Goal: Task Accomplishment & Management: Manage account settings

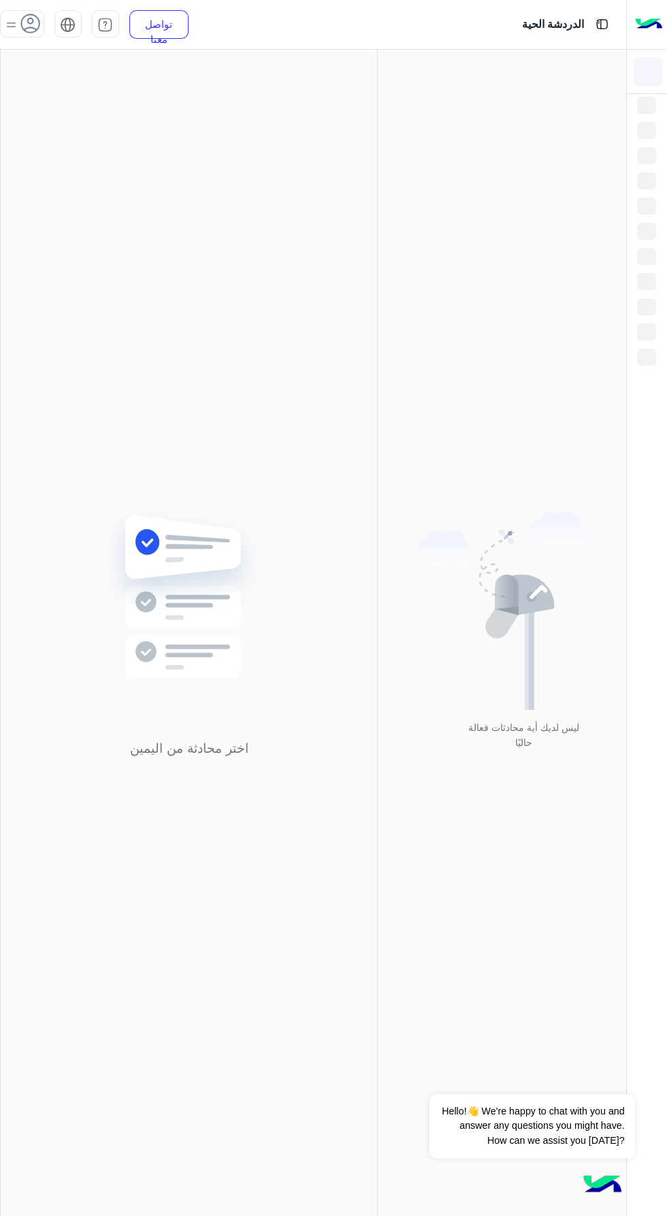
click at [10, 18] on img at bounding box center [11, 24] width 17 height 17
click at [361, 375] on div "اختر محادثة من اليمين" at bounding box center [189, 635] width 377 height 1171
click at [31, 22] on use at bounding box center [30, 24] width 20 height 20
click at [333, 400] on div "اختر محادثة من اليمين" at bounding box center [189, 635] width 377 height 1171
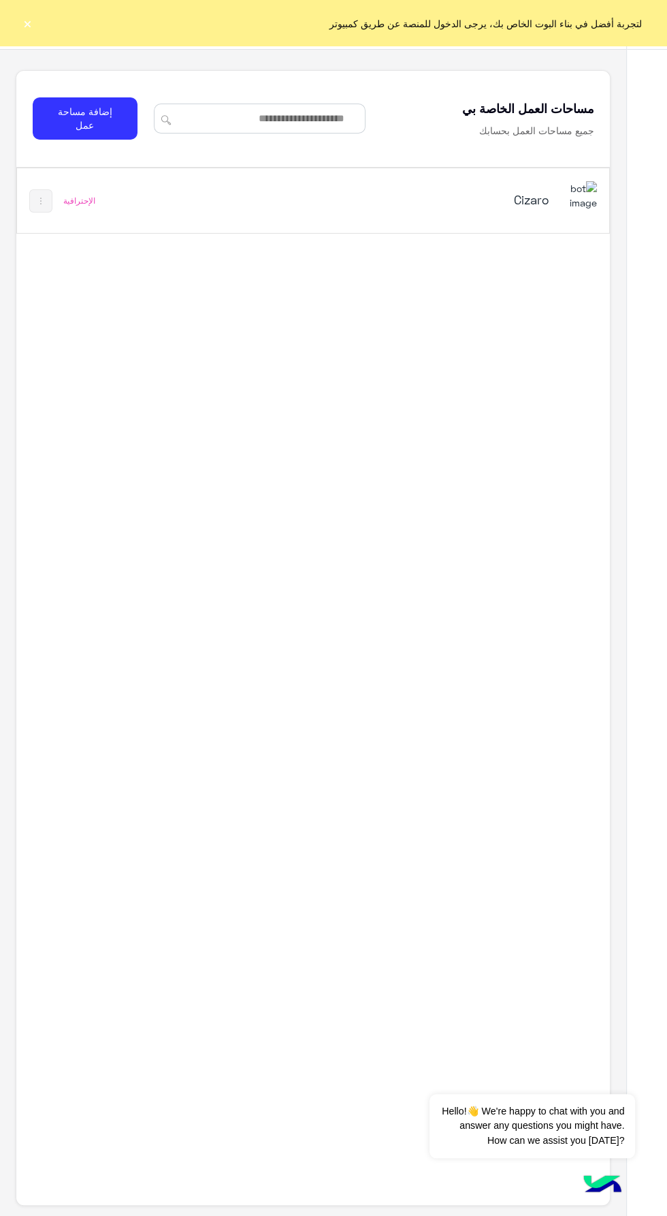
click at [501, 202] on h5 "Cizaro" at bounding box center [447, 199] width 204 height 16
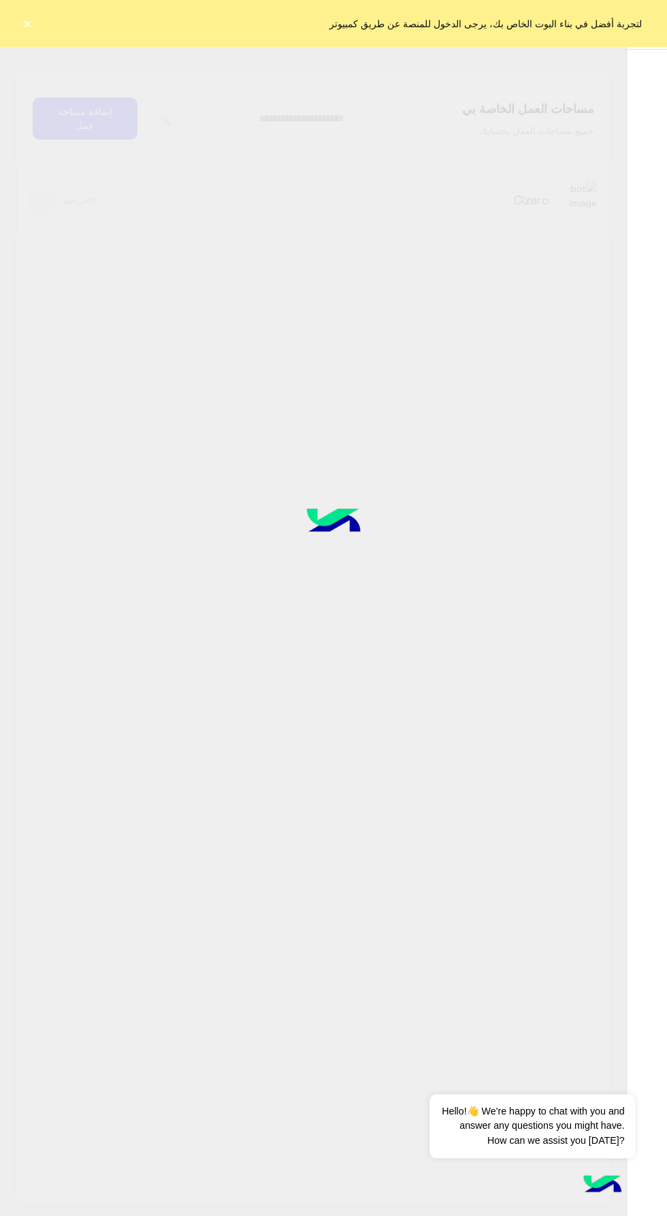
click at [27, 25] on button "×" at bounding box center [27, 23] width 14 height 14
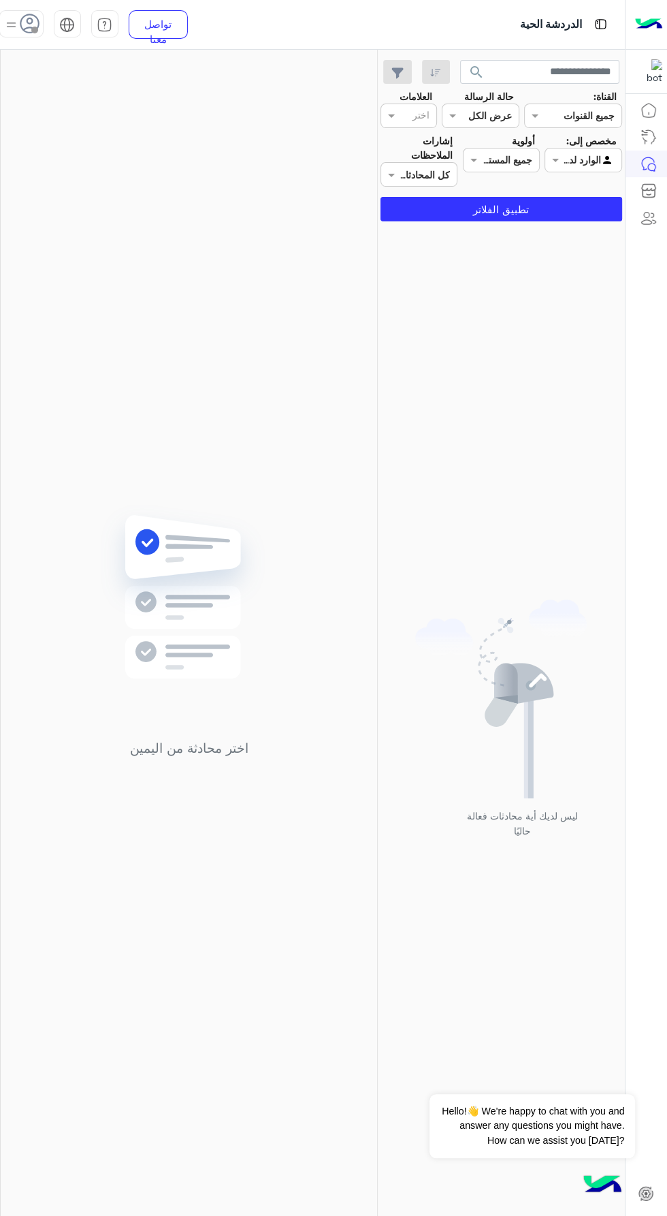
click at [35, 29] on span at bounding box center [34, 30] width 7 height 7
click at [23, 95] on label "متصل" at bounding box center [95, 104] width 148 height 25
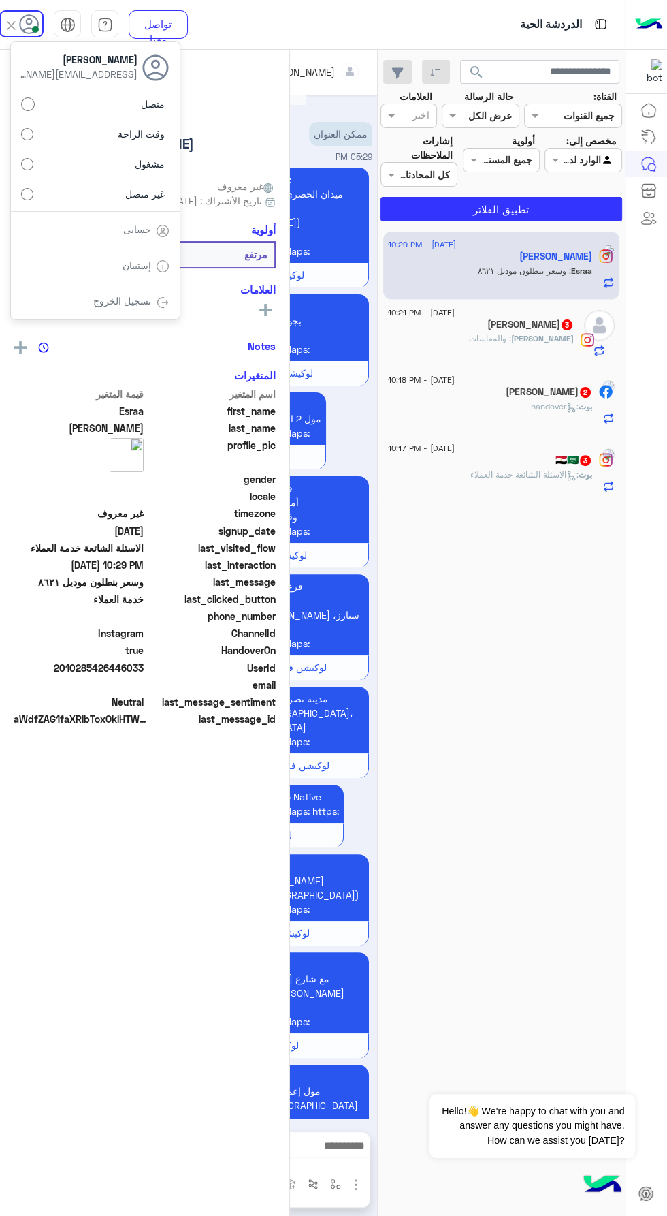
scroll to position [2378, 0]
